Goal: Find specific page/section

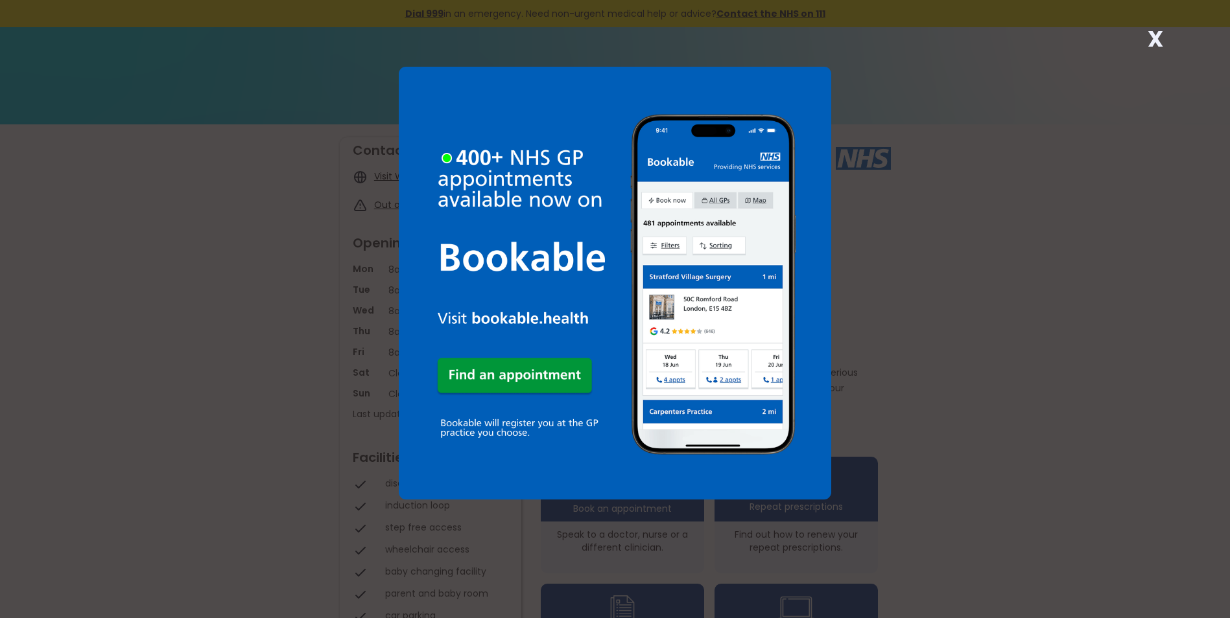
click at [1167, 42] on div "X" at bounding box center [1155, 44] width 26 height 26
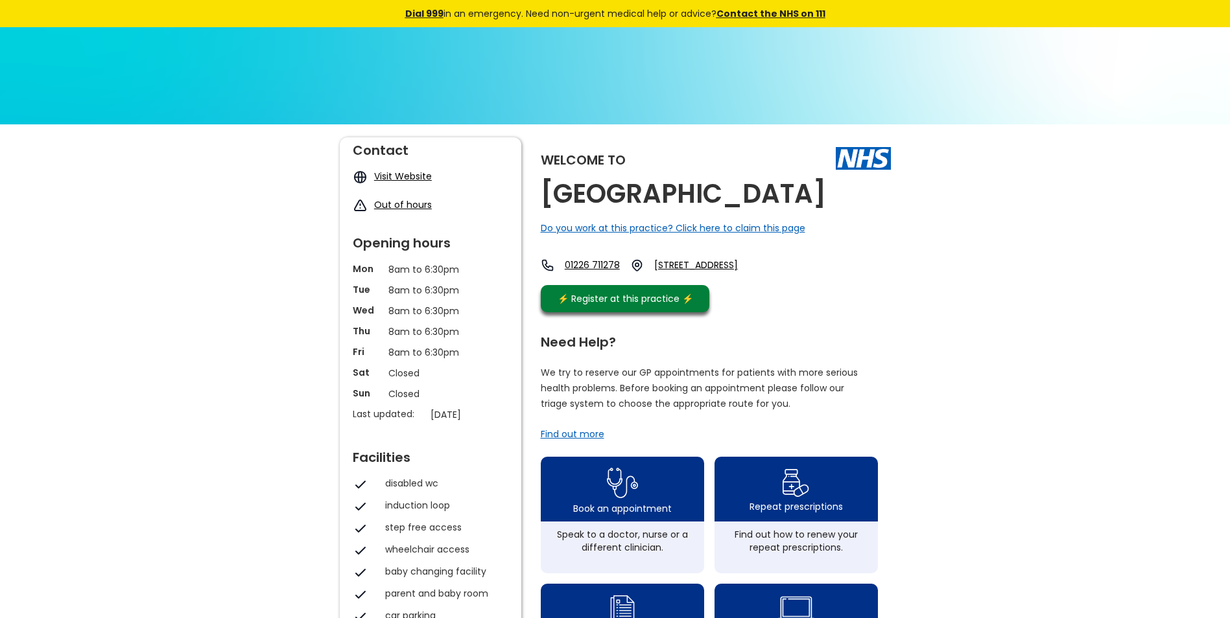
drag, startPoint x: 545, startPoint y: 201, endPoint x: 856, endPoint y: 201, distance: 311.1
click at [856, 201] on div "Welcome to [GEOGRAPHIC_DATA] Do you work at this practice? Click here to claim …" at bounding box center [716, 228] width 350 height 182
copy h2 "[GEOGRAPHIC_DATA]"
drag, startPoint x: 580, startPoint y: 263, endPoint x: 667, endPoint y: 182, distance: 118.8
click at [662, 183] on h2 "[GEOGRAPHIC_DATA]" at bounding box center [683, 194] width 285 height 29
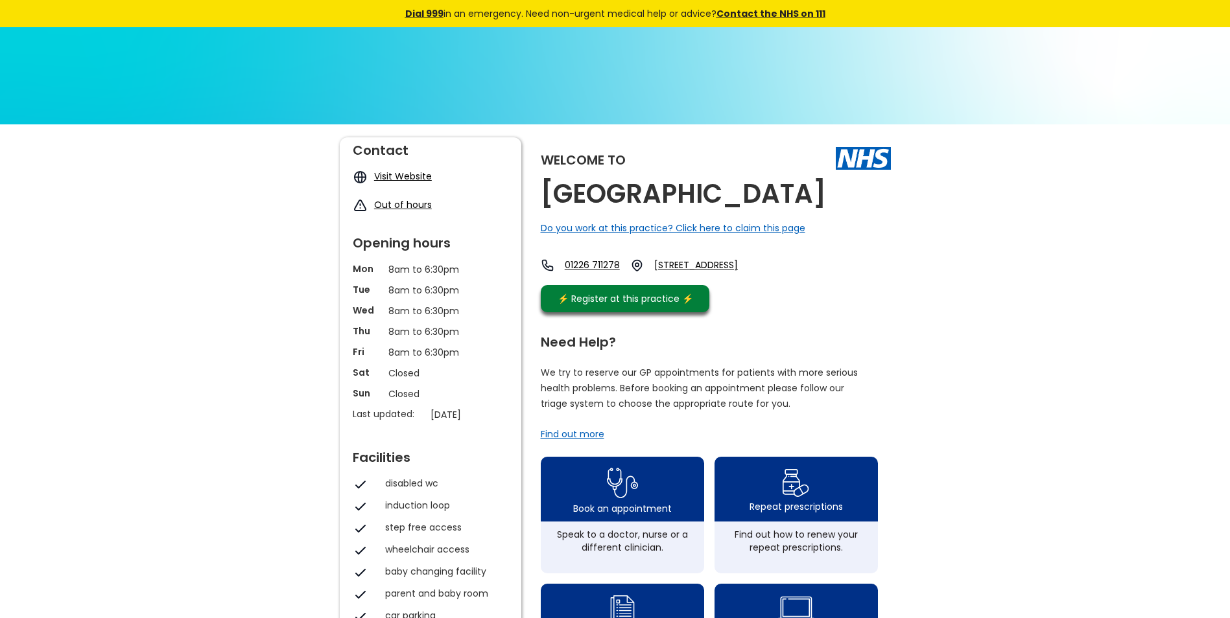
click at [673, 182] on h2 "[GEOGRAPHIC_DATA]" at bounding box center [683, 194] width 285 height 29
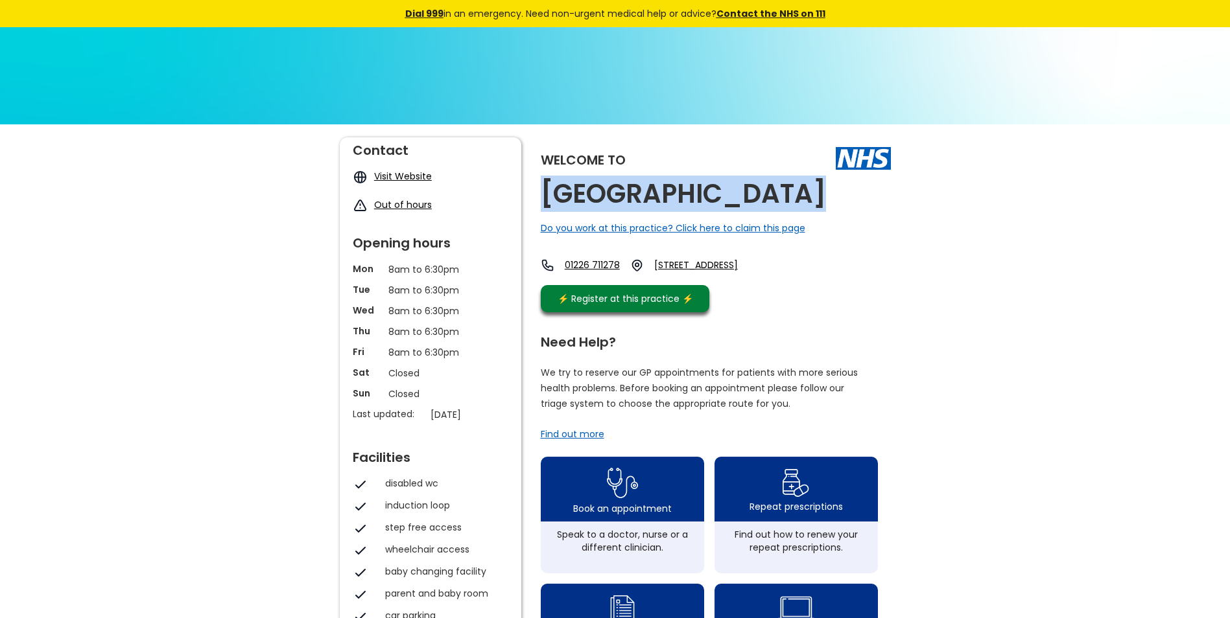
click at [673, 182] on h2 "[GEOGRAPHIC_DATA]" at bounding box center [683, 194] width 285 height 29
copy h2 "[GEOGRAPHIC_DATA]"
